Goal: Task Accomplishment & Management: Complete application form

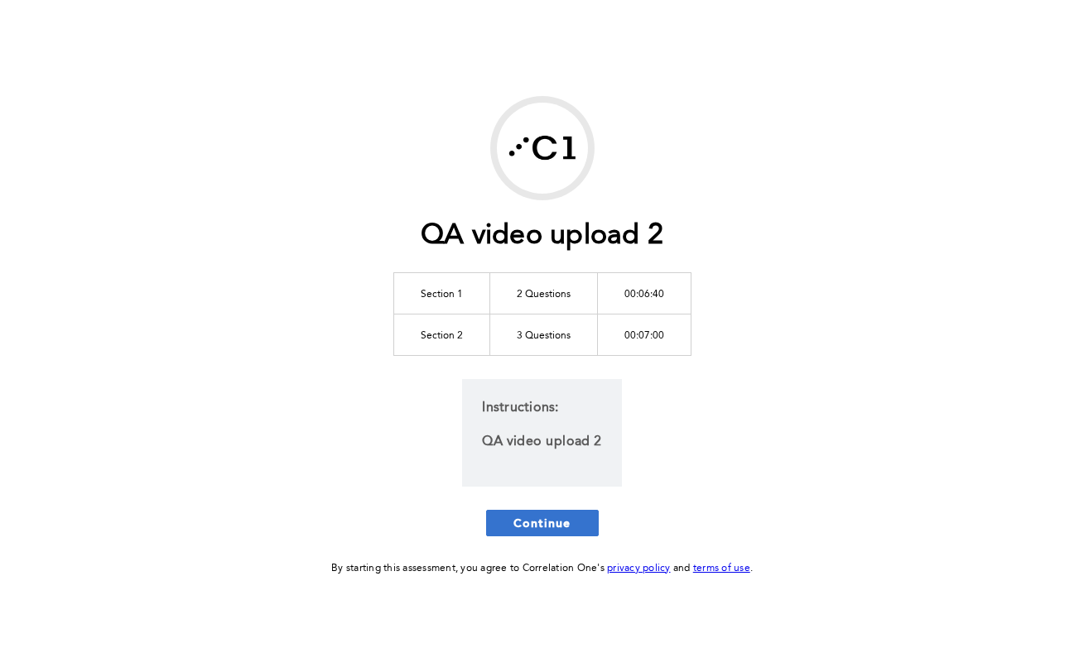
click at [548, 531] on span "Continue" at bounding box center [542, 523] width 58 height 16
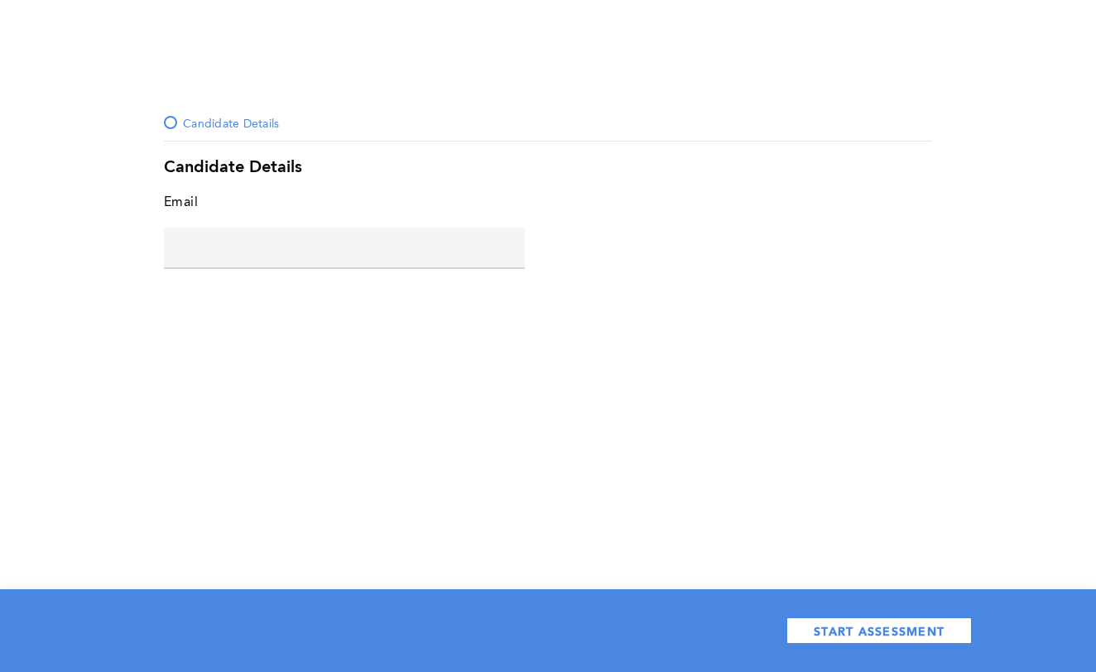
click at [368, 253] on input "text" at bounding box center [344, 248] width 361 height 40
type input "a@[DOMAIN_NAME]"
click at [845, 616] on div "START ASSESSMENT" at bounding box center [548, 630] width 1096 height 83
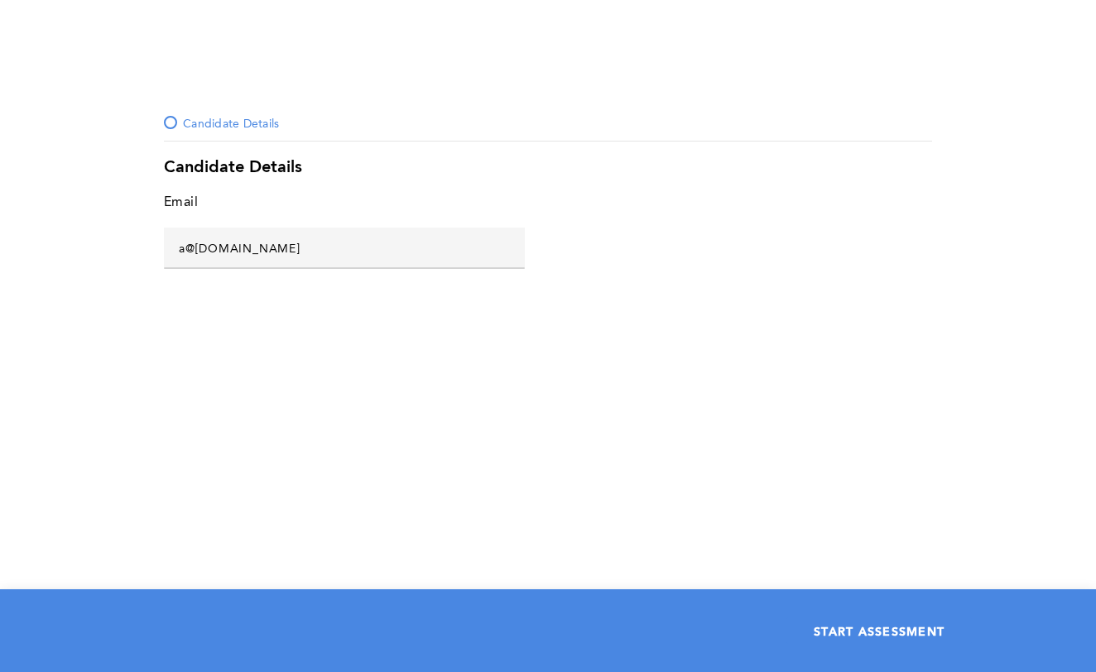
click at [852, 623] on span "START ASSESSMENT" at bounding box center [879, 631] width 131 height 16
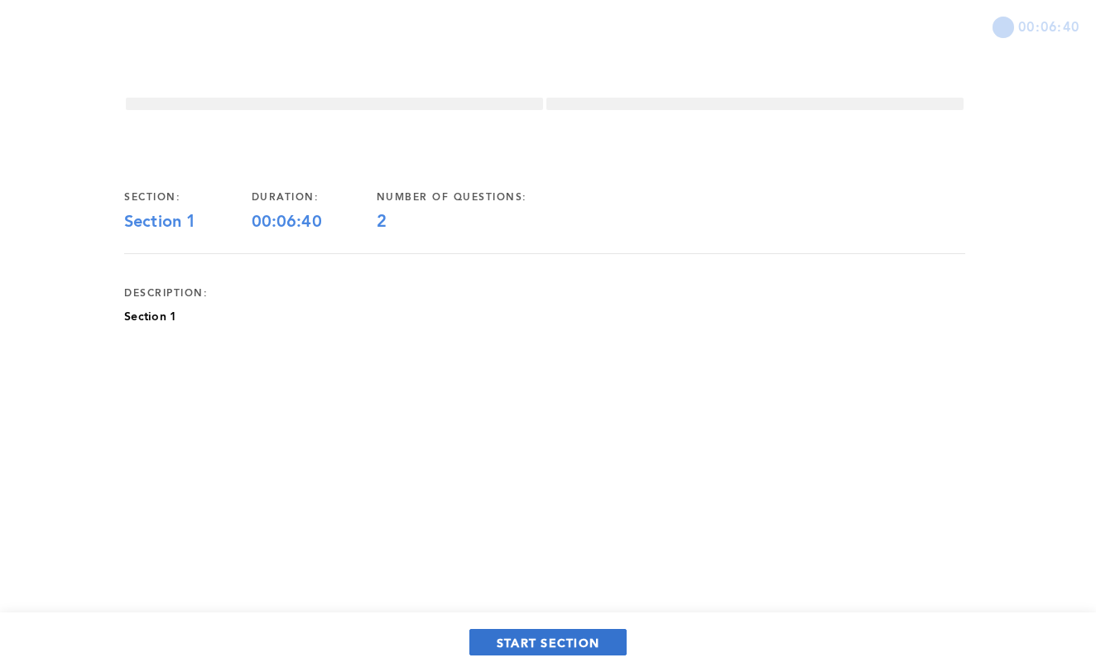
click at [569, 642] on span "START SECTION" at bounding box center [548, 643] width 103 height 16
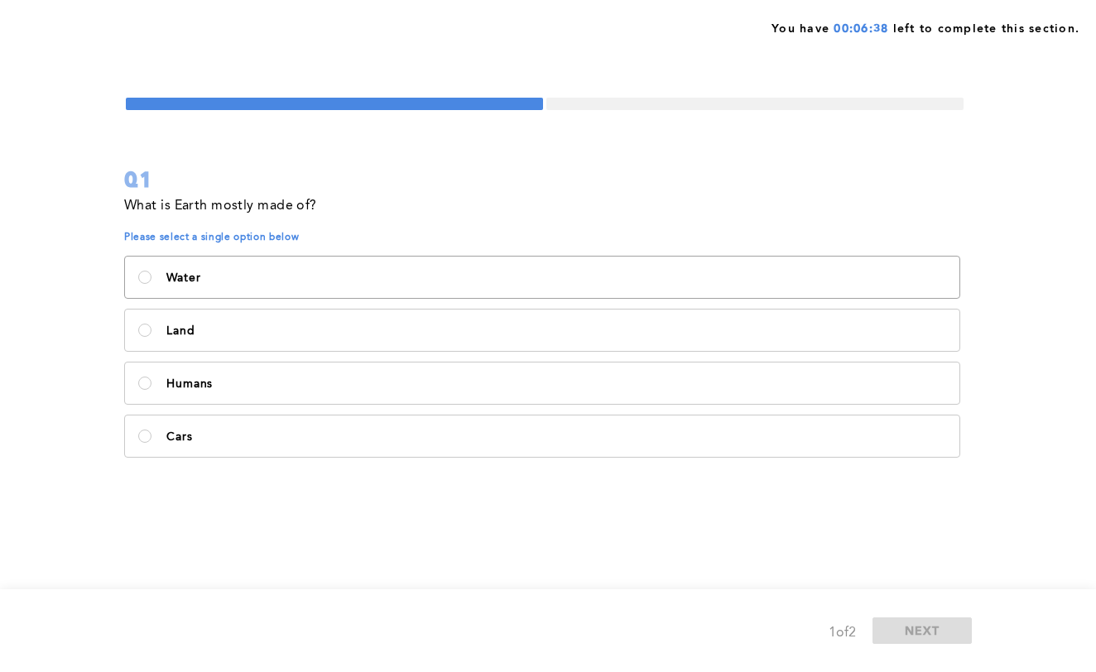
click at [306, 284] on p "Water" at bounding box center [556, 278] width 780 height 13
click at [152, 284] on input "Water" at bounding box center [144, 277] width 13 height 13
radio input "true"
click at [917, 630] on span "NEXT" at bounding box center [923, 631] width 36 height 16
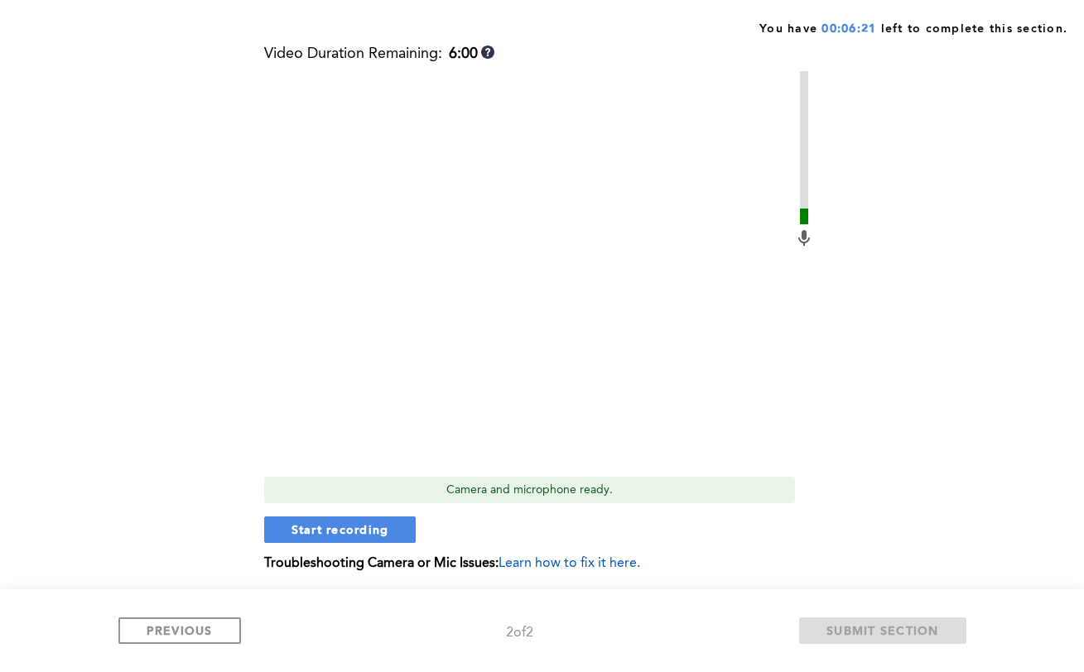
scroll to position [189, 0]
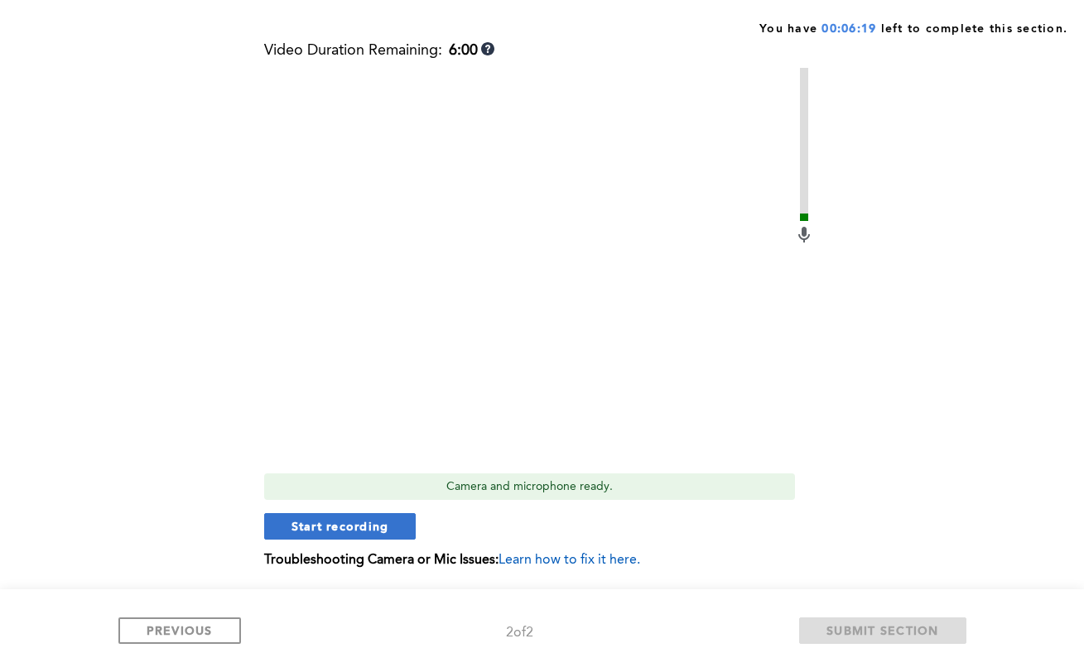
click at [345, 524] on span "Start recording" at bounding box center [340, 526] width 98 height 16
click at [325, 531] on span "Stop recording" at bounding box center [339, 526] width 97 height 16
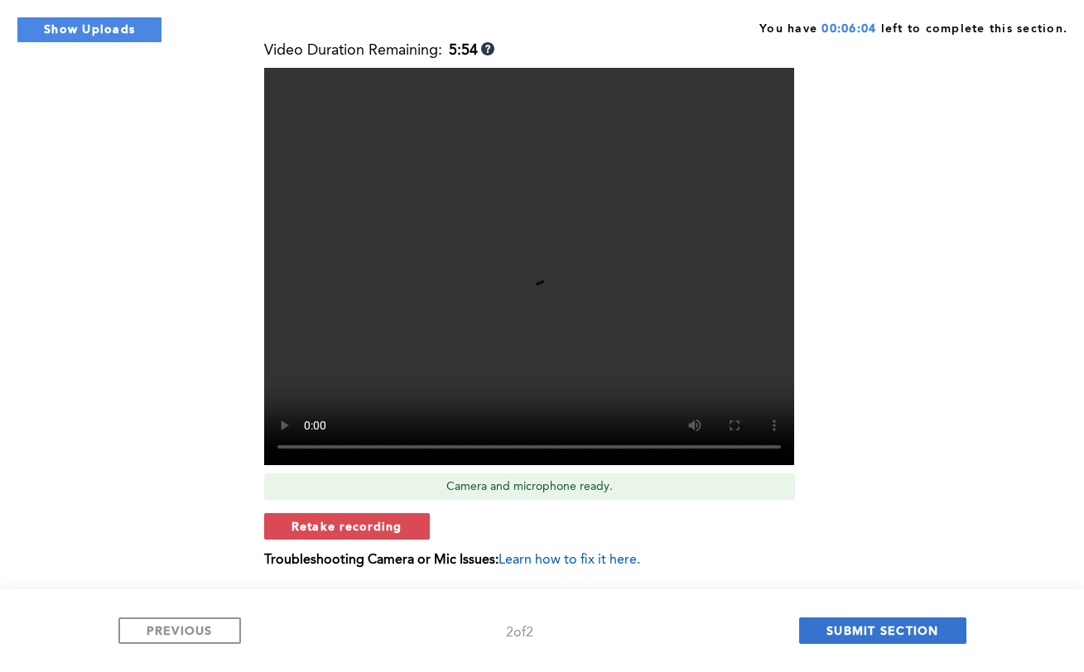
click at [886, 626] on span "SUBMIT SECTION" at bounding box center [882, 631] width 113 height 16
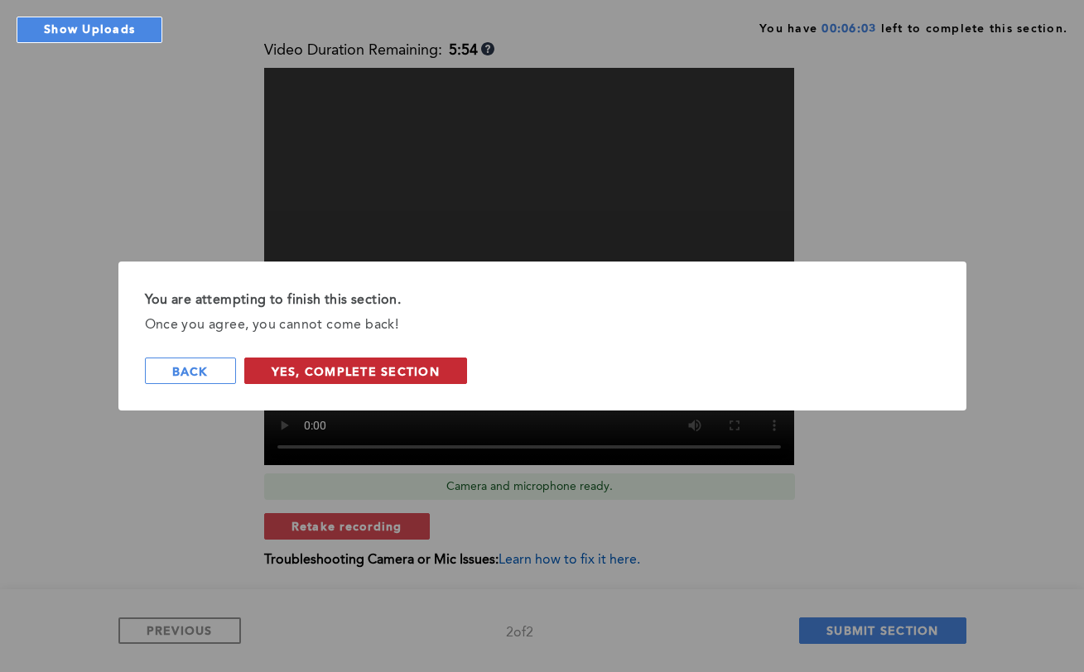
click at [315, 366] on span "Yes, Complete Section" at bounding box center [356, 371] width 168 height 16
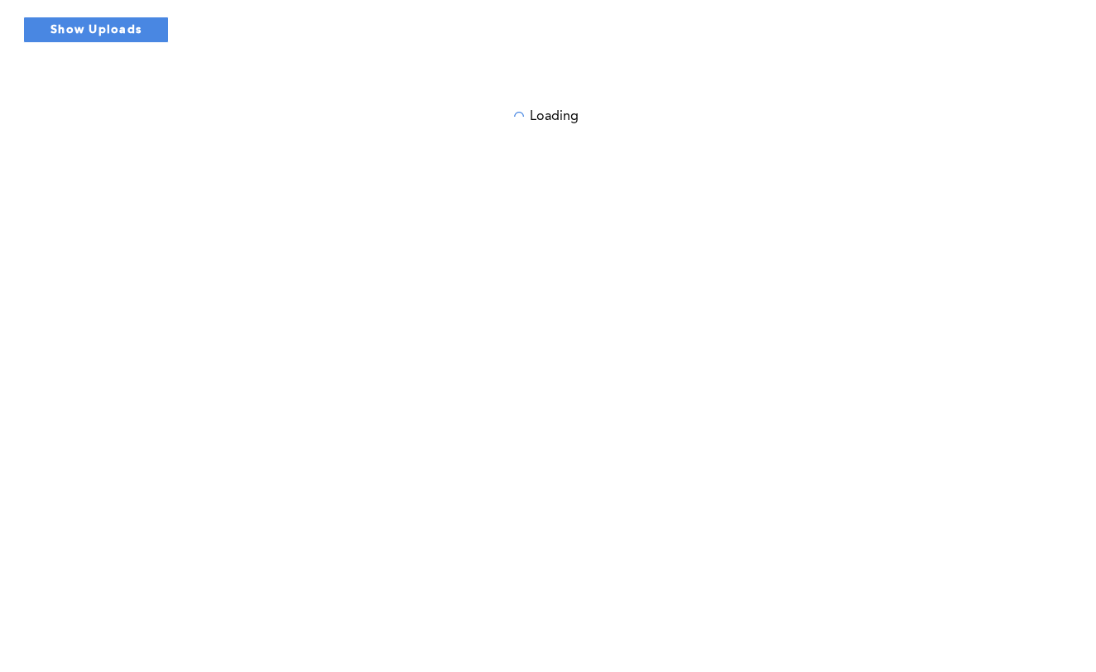
scroll to position [0, 0]
